Goal: Task Accomplishment & Management: Complete application form

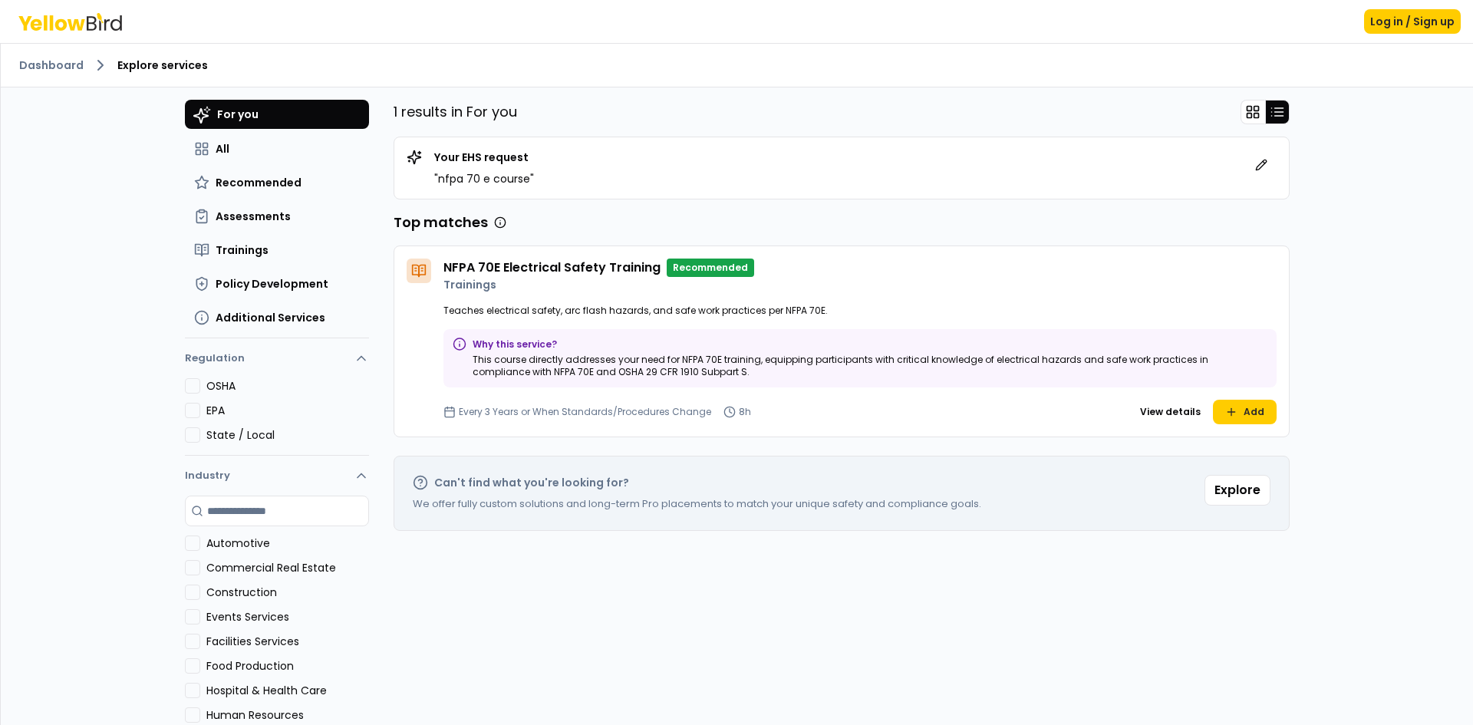
click at [552, 272] on h4 "NFPA 70E Electrical Safety Training" at bounding box center [551, 268] width 217 height 18
click at [415, 269] on icon at bounding box center [416, 269] width 2 height 0
click at [475, 270] on h4 "NFPA 70E Electrical Safety Training" at bounding box center [551, 268] width 217 height 18
click at [706, 267] on p "Recommended" at bounding box center [710, 268] width 87 height 18
click at [554, 370] on p "This course directly addresses your need for NFPA 70E training, equipping parti…" at bounding box center [870, 366] width 794 height 25
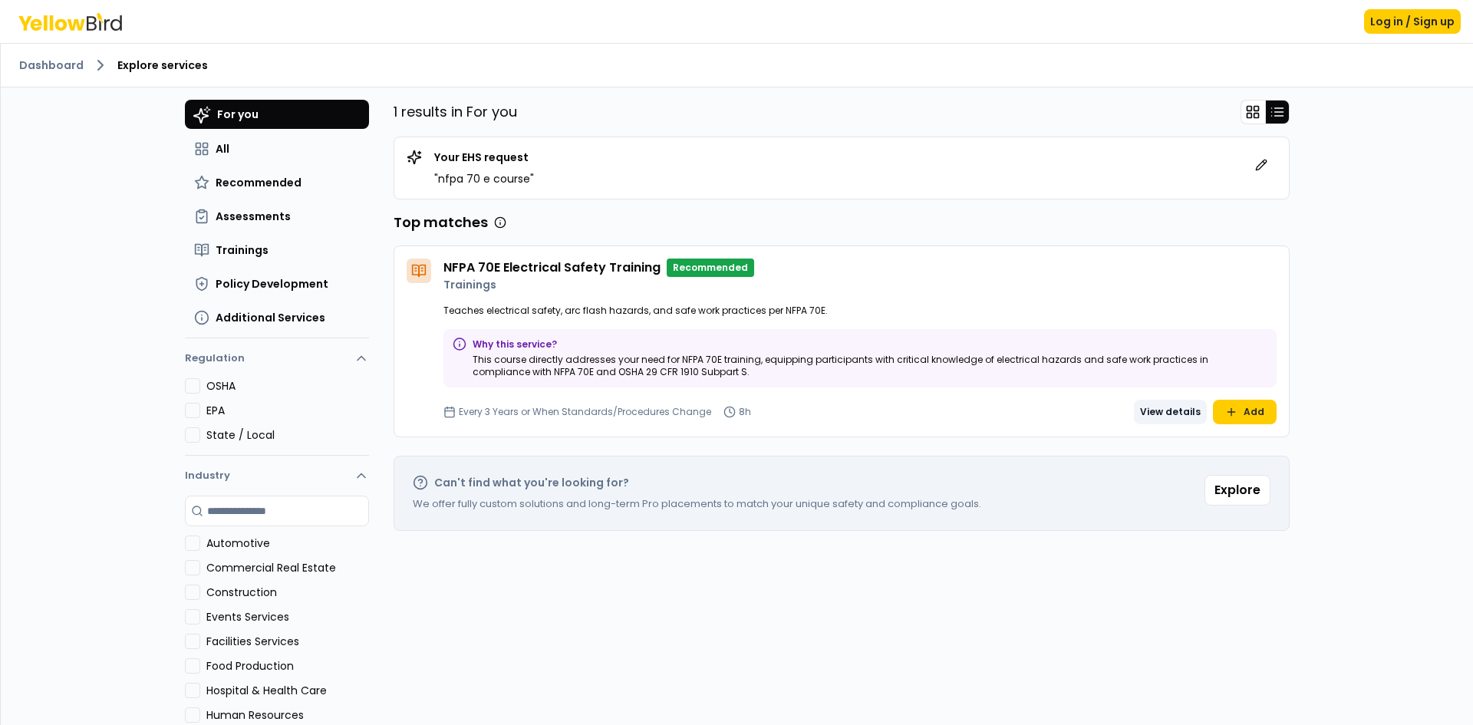
click at [1161, 410] on button "View details" at bounding box center [1170, 412] width 73 height 25
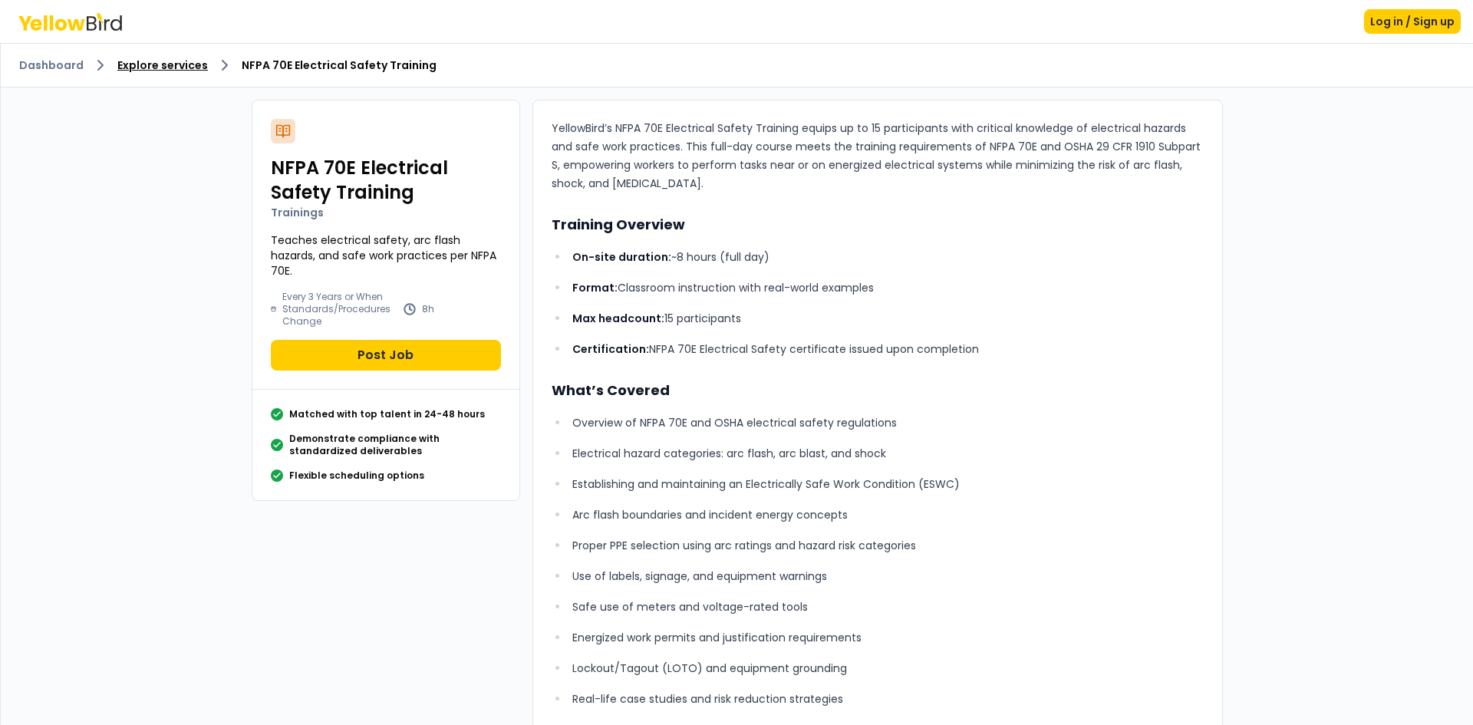
click at [184, 66] on link "Explore services" at bounding box center [162, 65] width 91 height 15
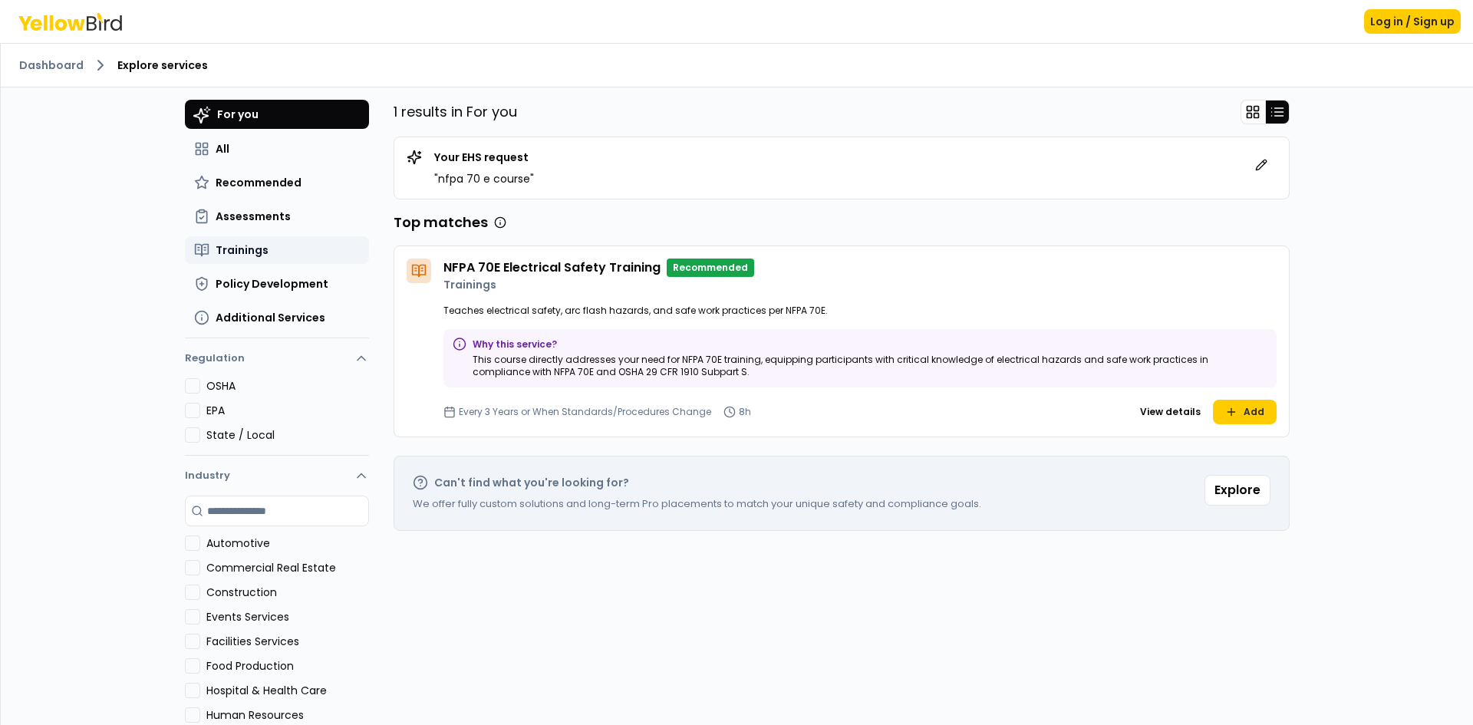
click at [221, 241] on button "Trainings" at bounding box center [277, 250] width 184 height 28
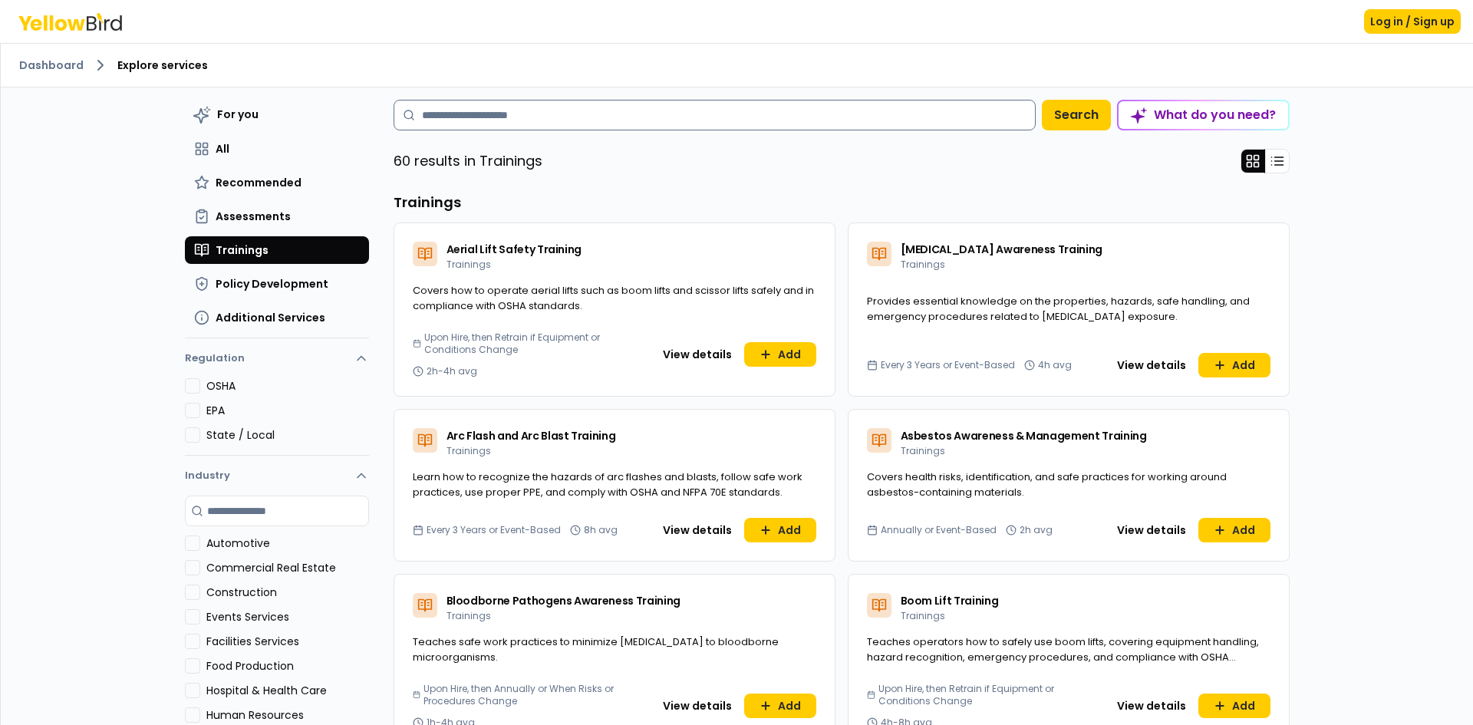
click at [480, 109] on input at bounding box center [715, 115] width 642 height 31
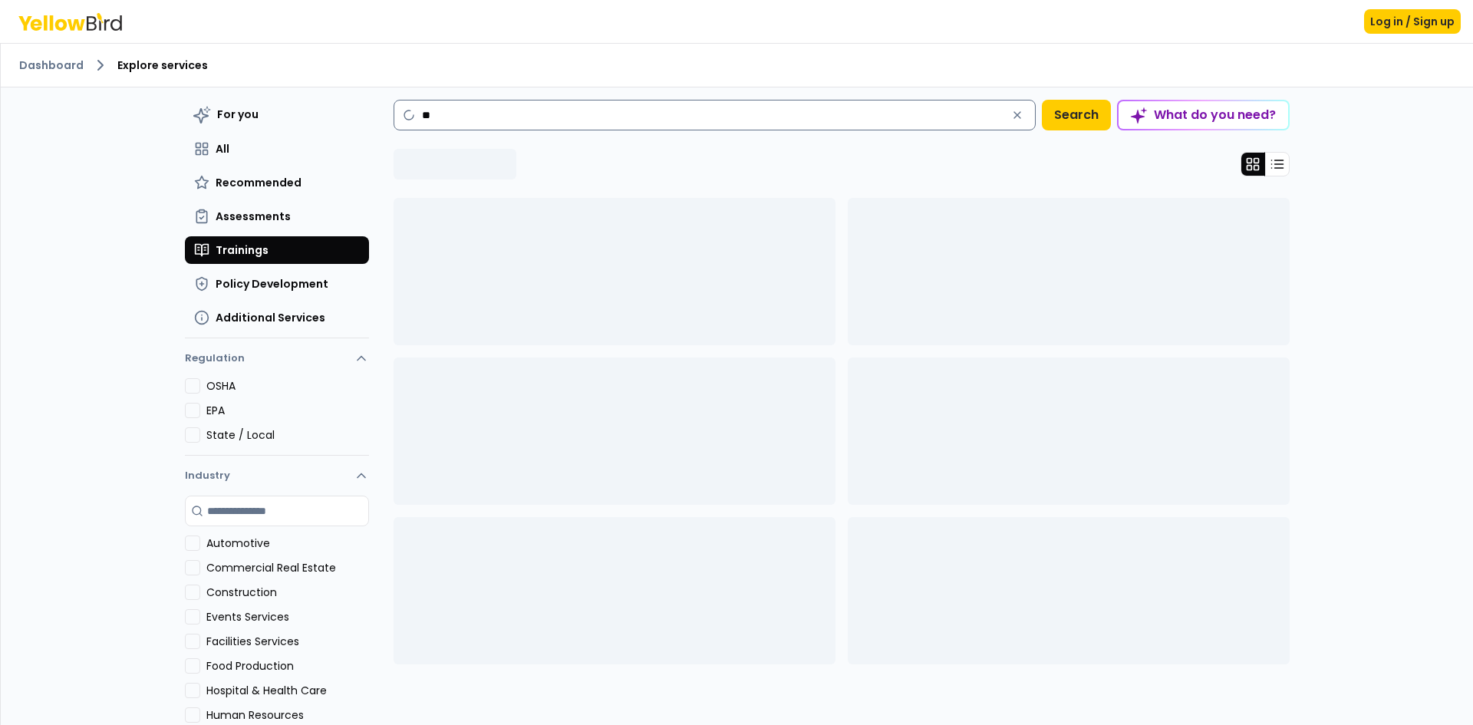
type input "*"
